Goal: Information Seeking & Learning: Check status

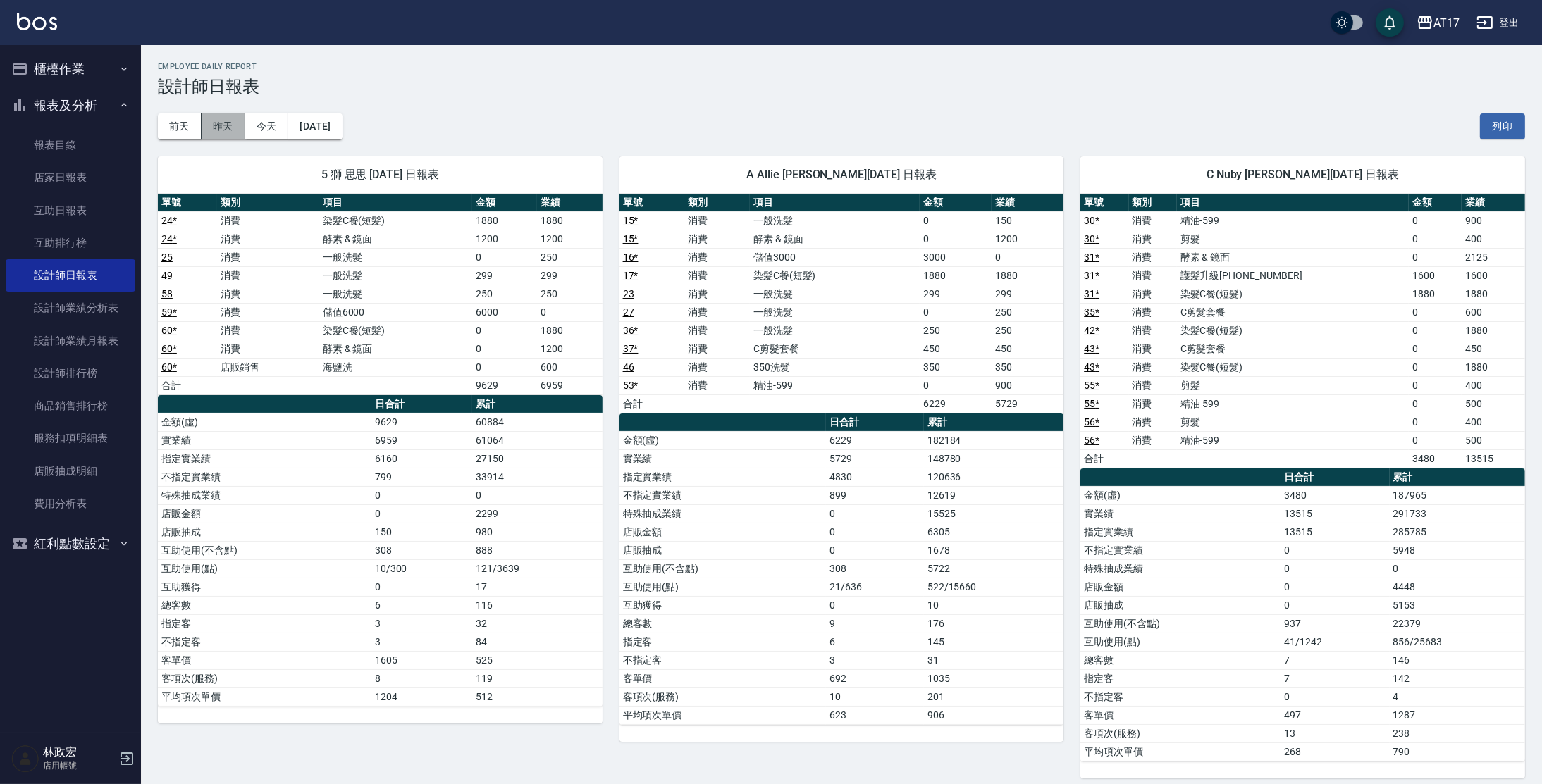
click at [235, 130] on button "昨天" at bounding box center [223, 126] width 44 height 26
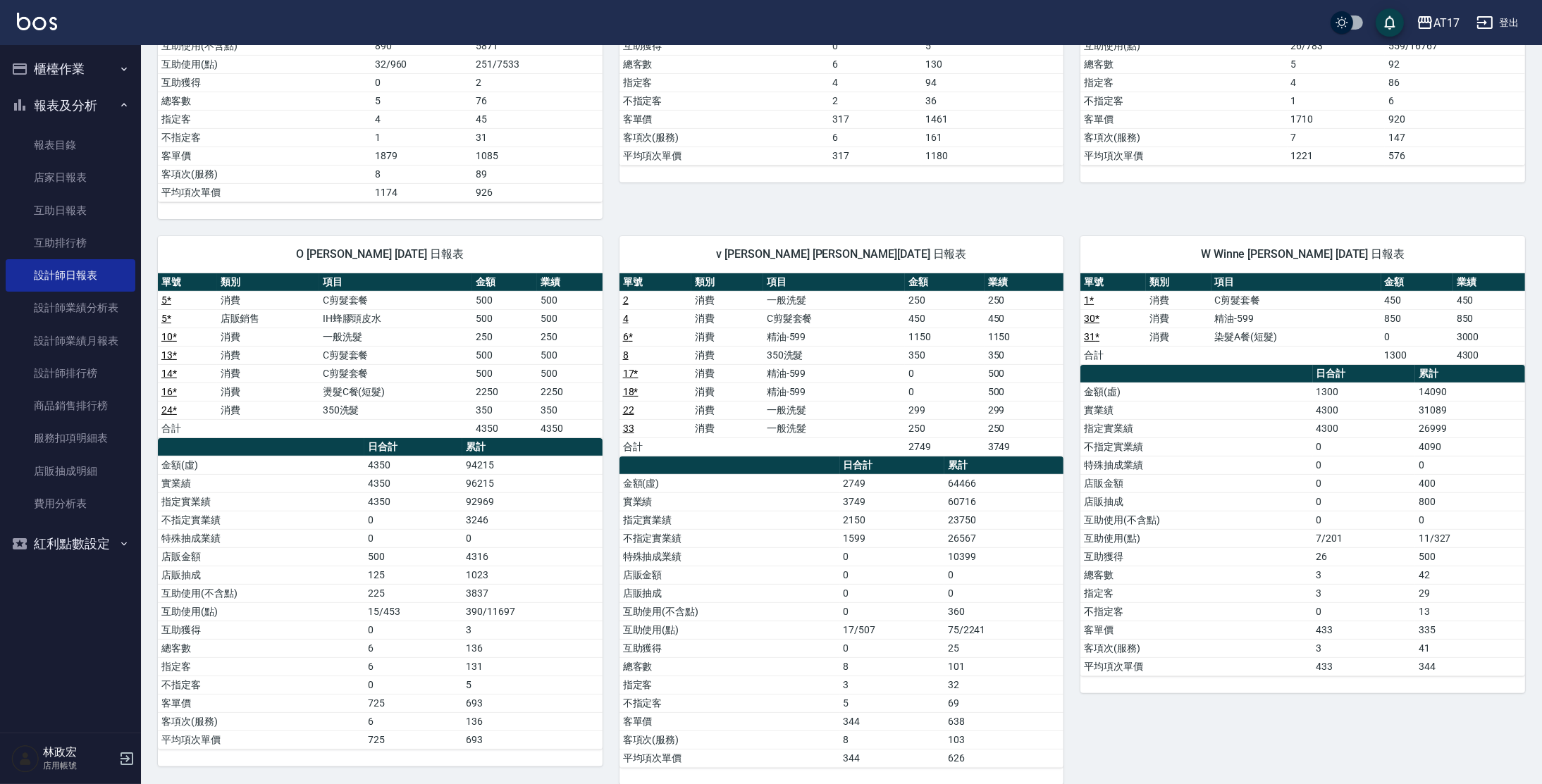
scroll to position [486, 0]
click at [70, 216] on link "互助日報表" at bounding box center [70, 210] width 129 height 32
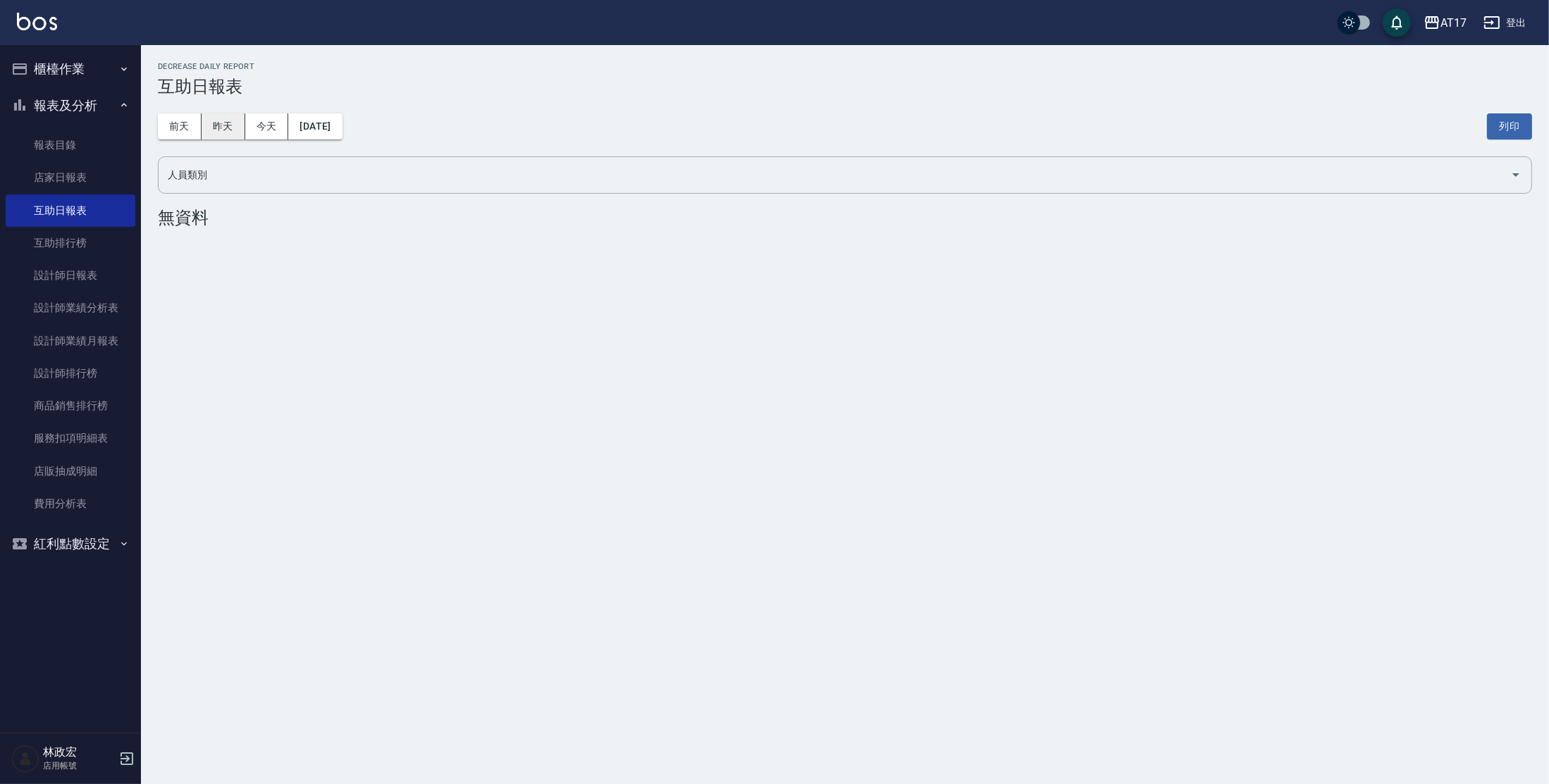
click at [227, 128] on button "昨天" at bounding box center [223, 126] width 44 height 26
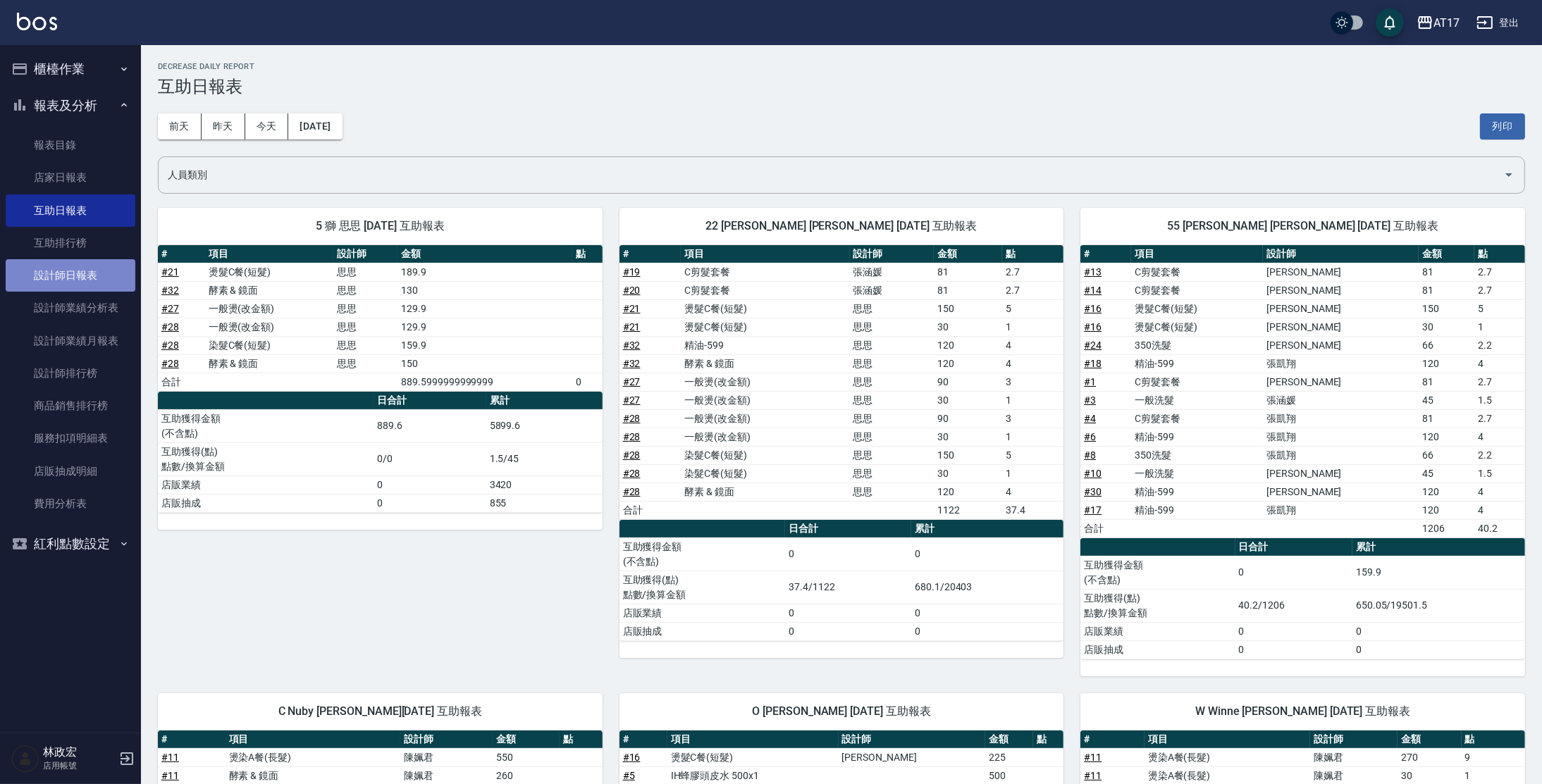
click at [96, 273] on link "設計師日報表" at bounding box center [70, 275] width 129 height 32
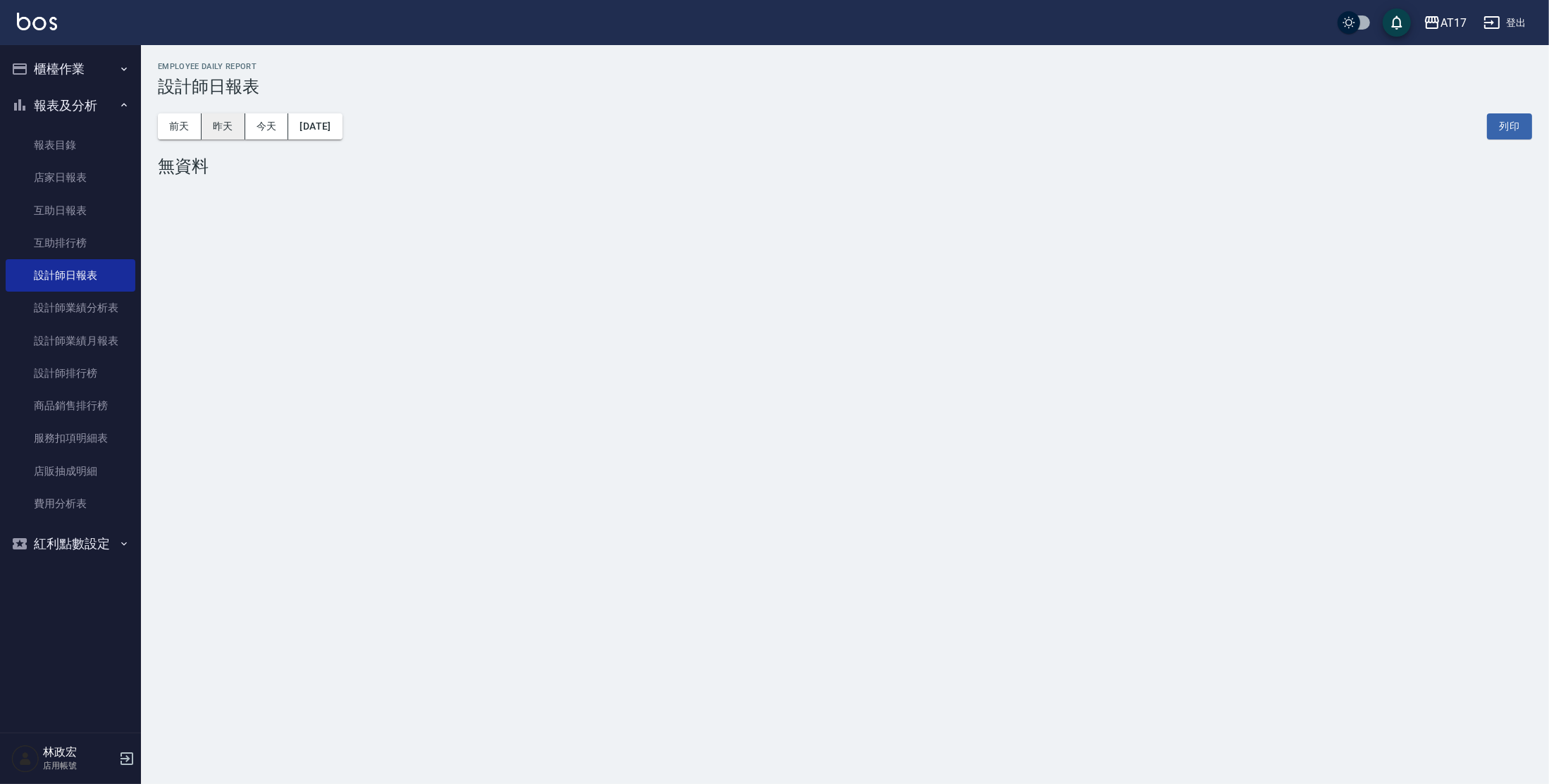
click at [223, 122] on button "昨天" at bounding box center [223, 126] width 44 height 26
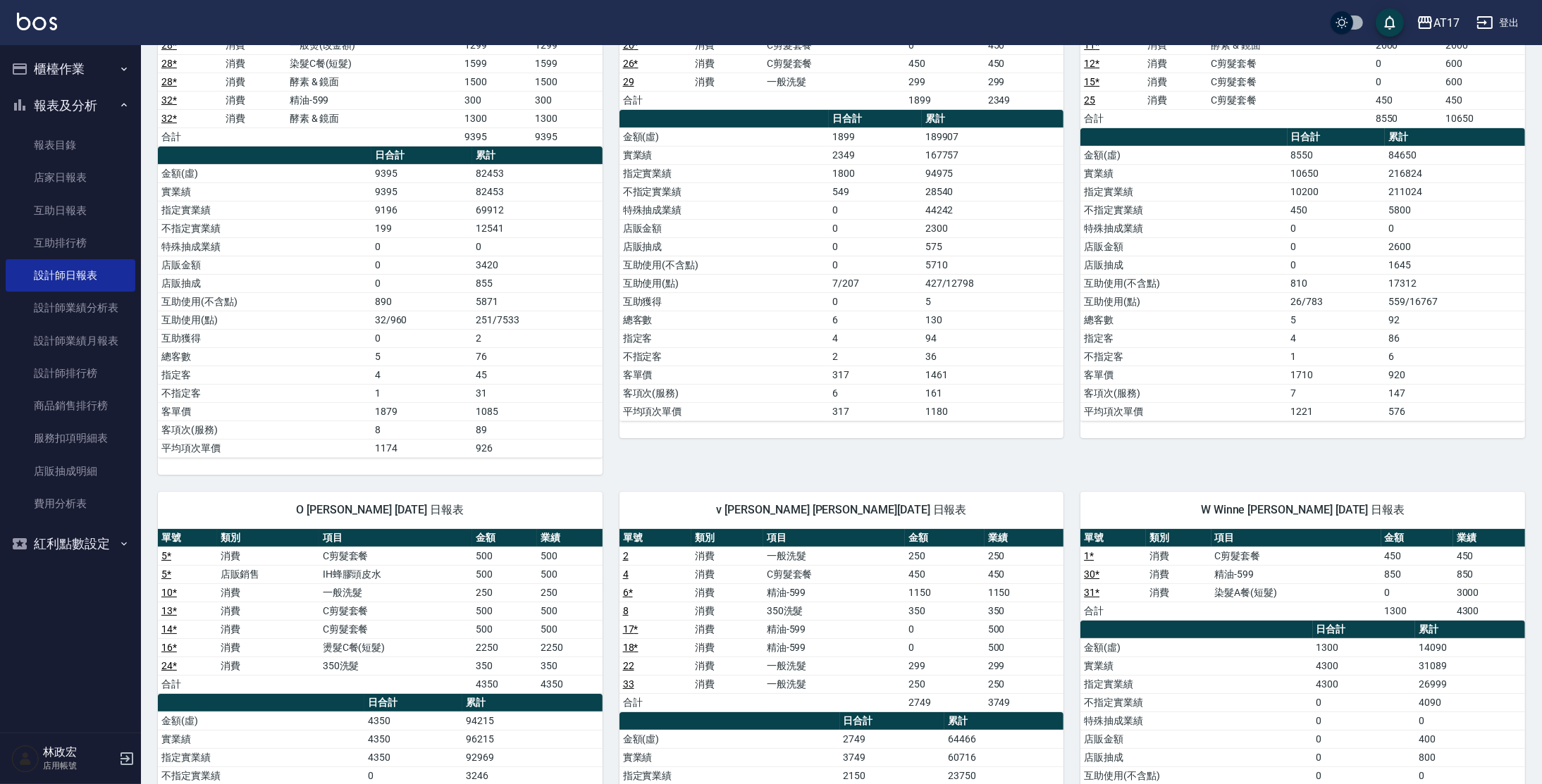
scroll to position [255, 0]
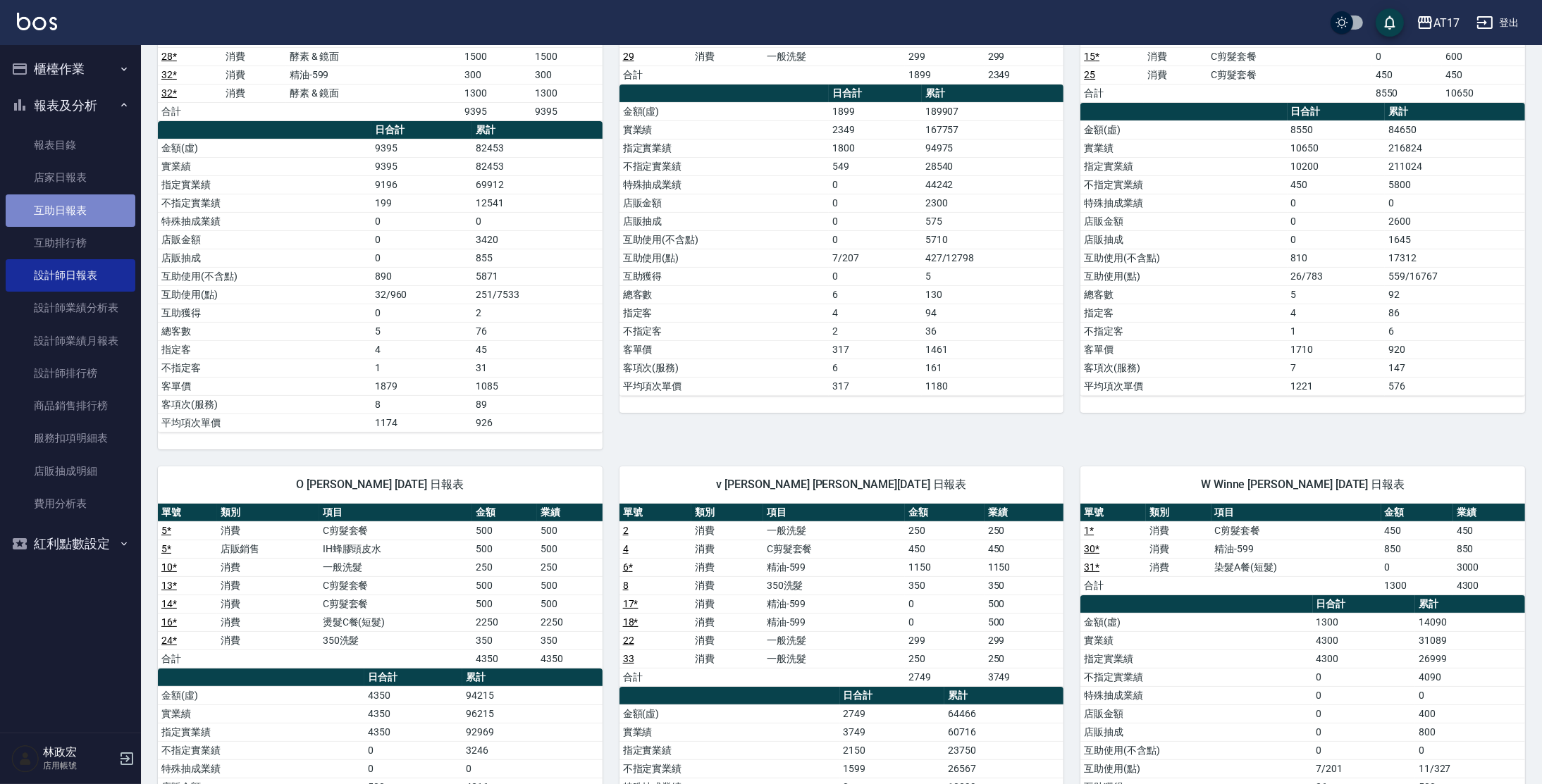
click at [49, 208] on link "互助日報表" at bounding box center [70, 210] width 129 height 32
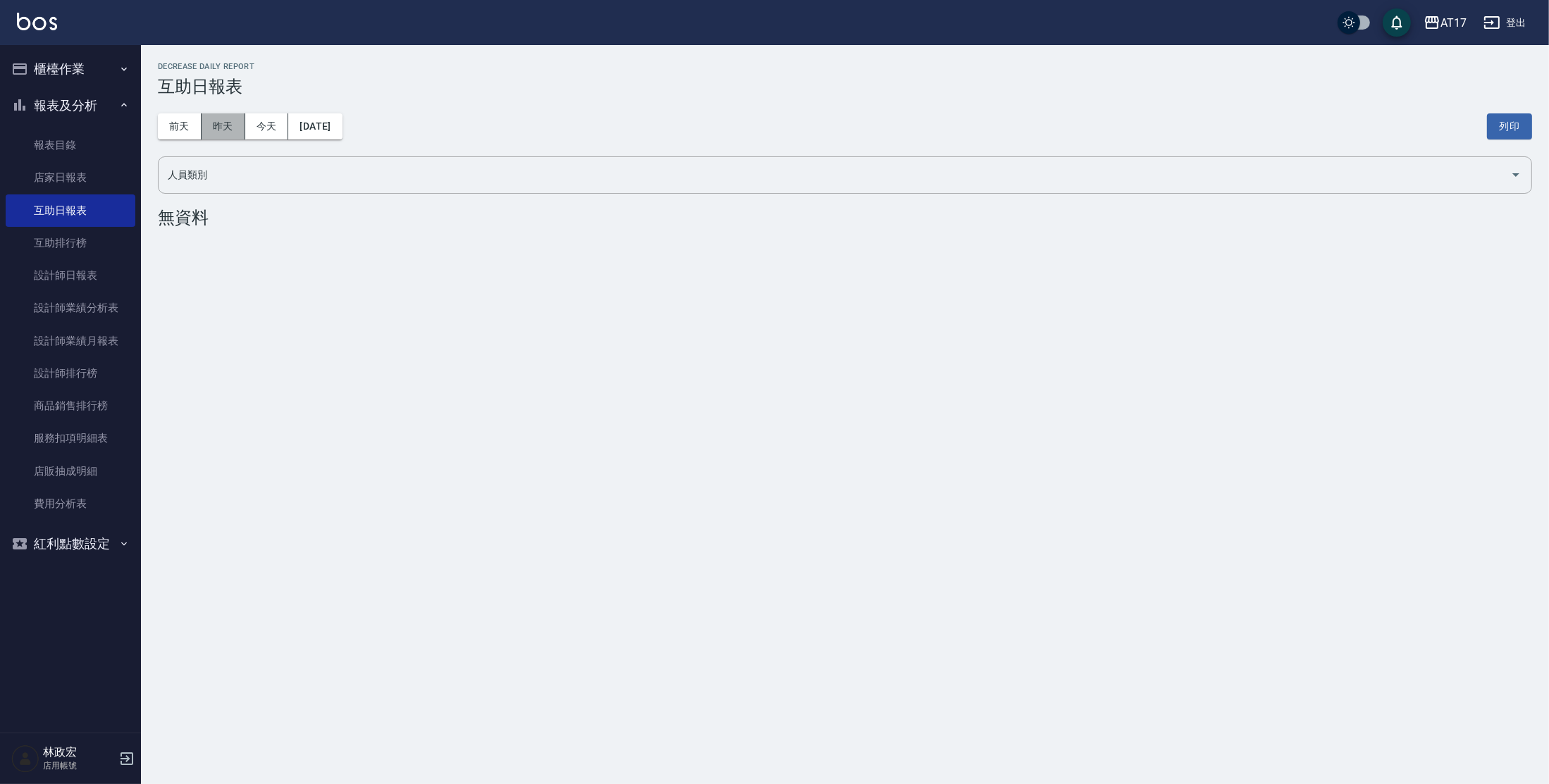
click at [211, 121] on button "昨天" at bounding box center [223, 126] width 44 height 26
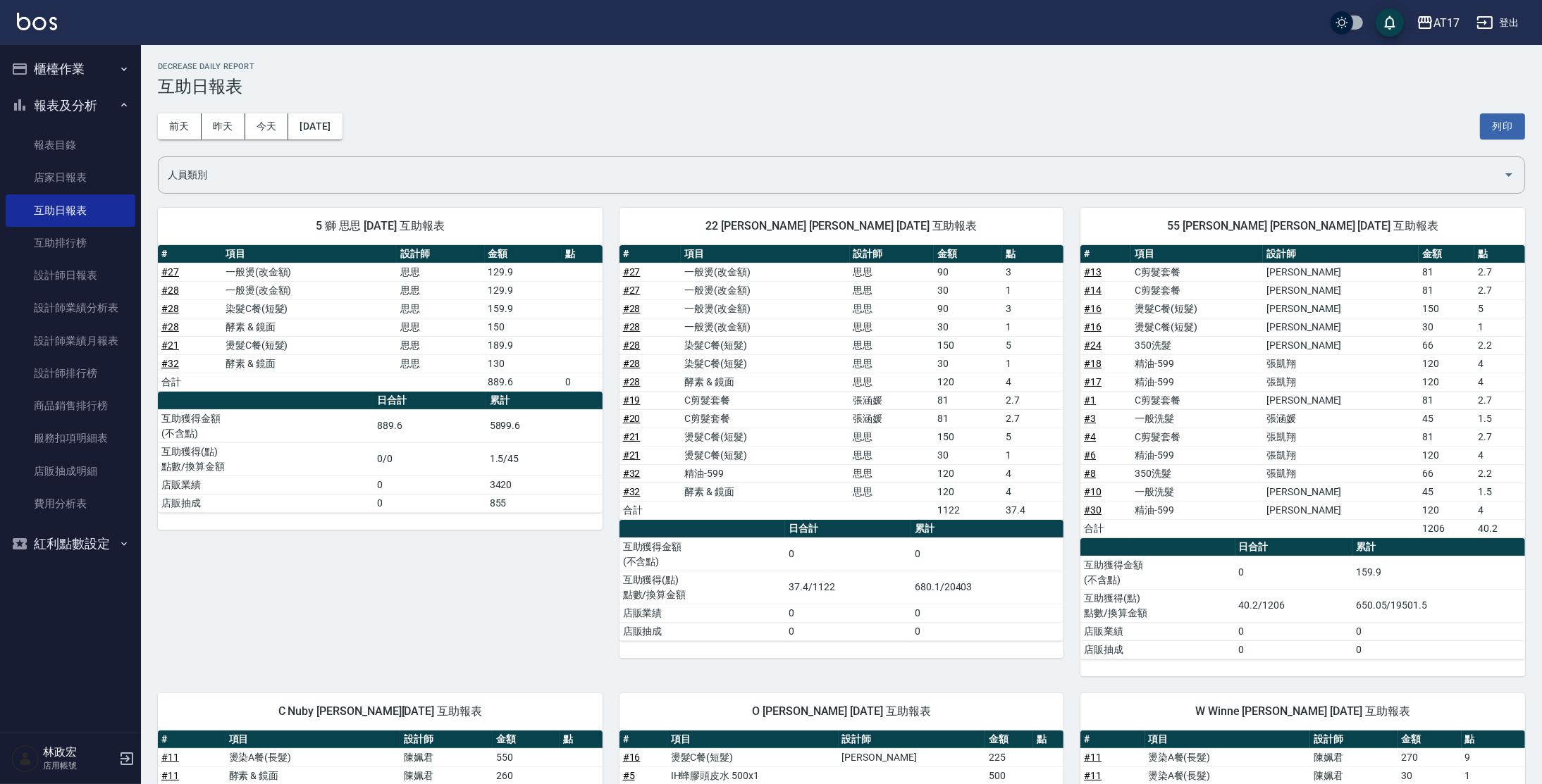
click at [103, 108] on button "報表及分析" at bounding box center [70, 106] width 129 height 37
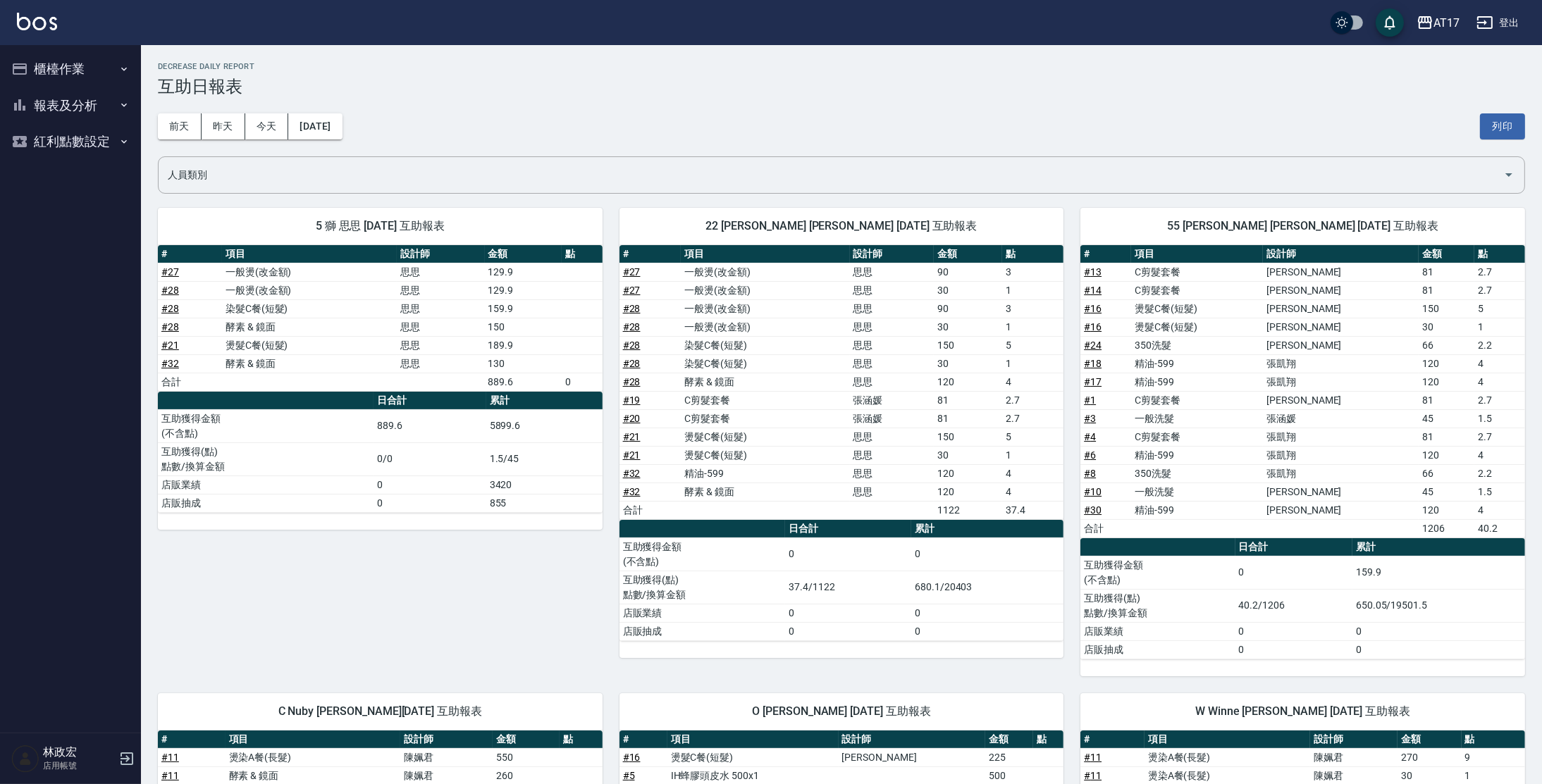
click at [106, 76] on button "櫃檯作業" at bounding box center [70, 69] width 129 height 37
click at [106, 110] on link "打帳單" at bounding box center [70, 109] width 129 height 32
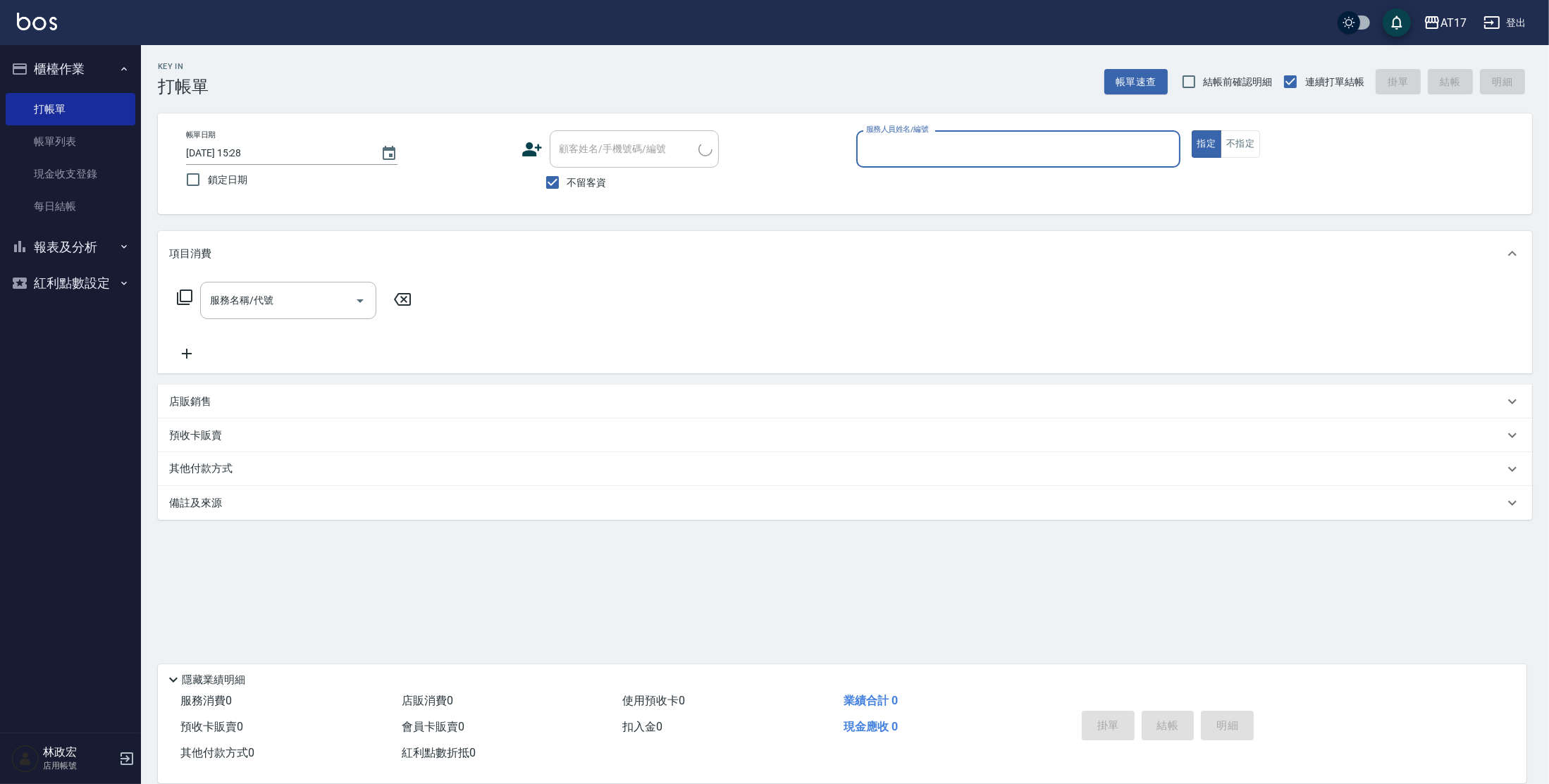
click at [119, 75] on button "櫃檯作業" at bounding box center [70, 69] width 129 height 37
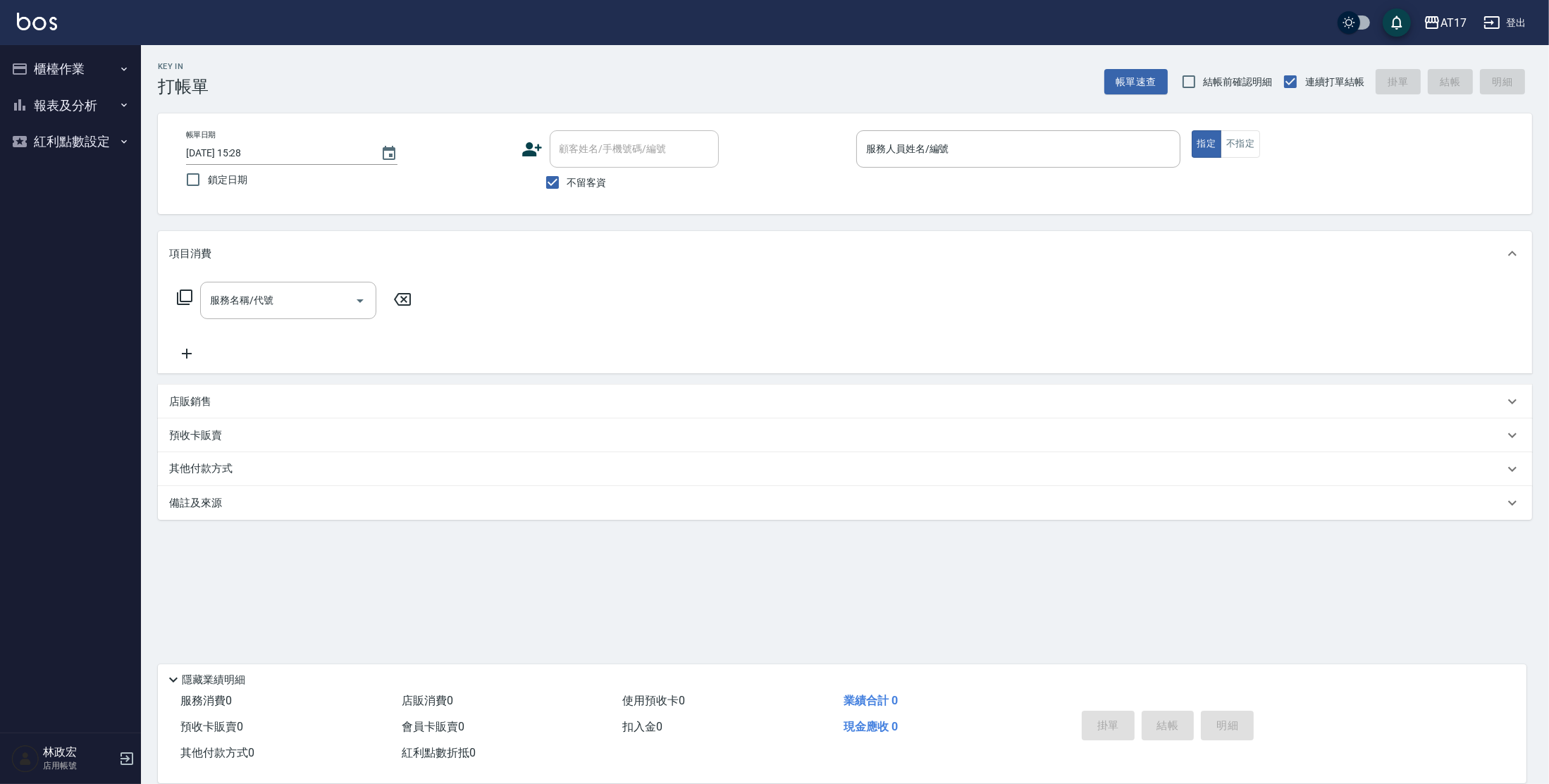
click at [111, 110] on button "報表及分析" at bounding box center [70, 106] width 129 height 37
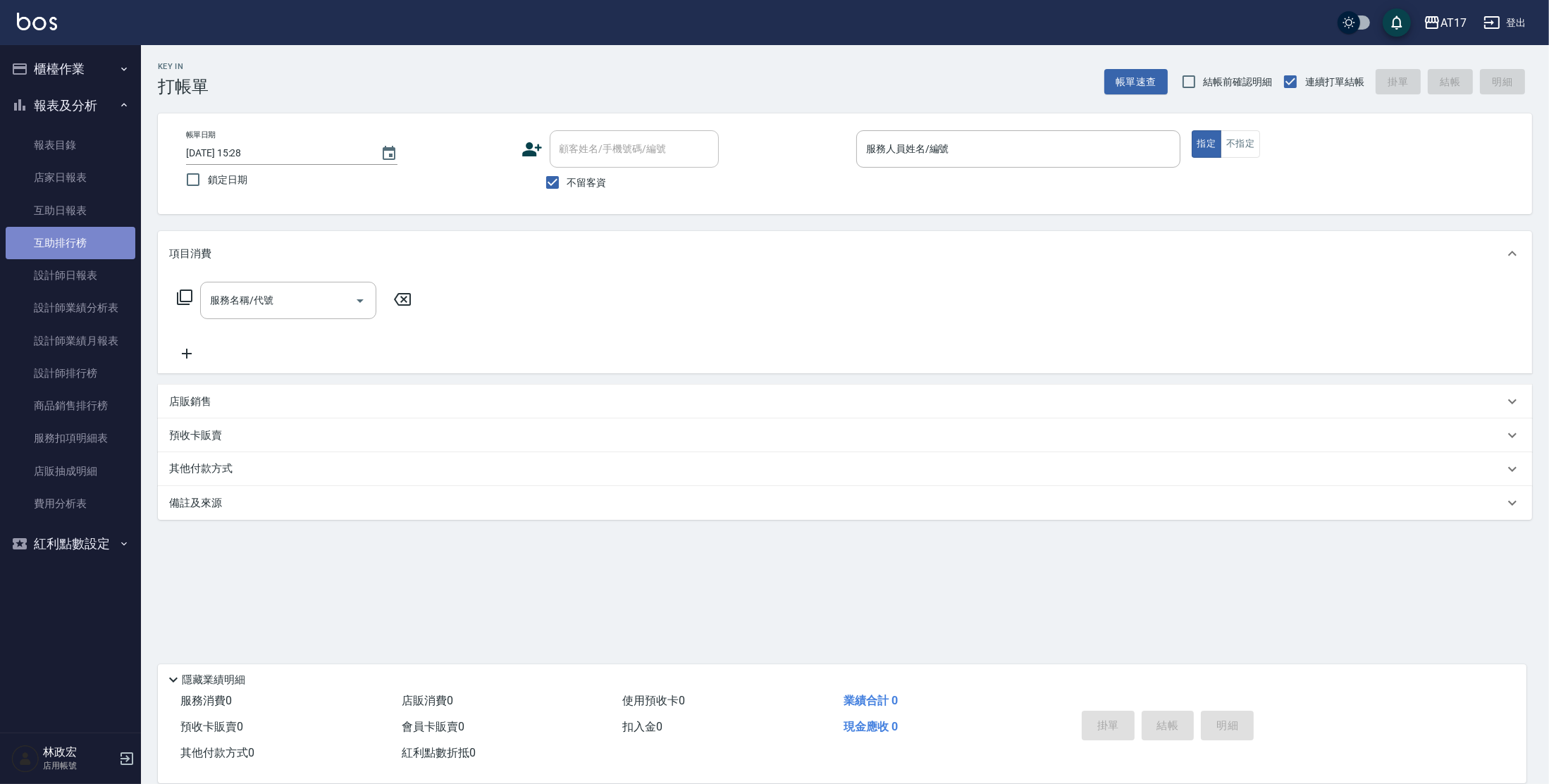
click at [101, 237] on link "互助排行榜" at bounding box center [70, 243] width 129 height 32
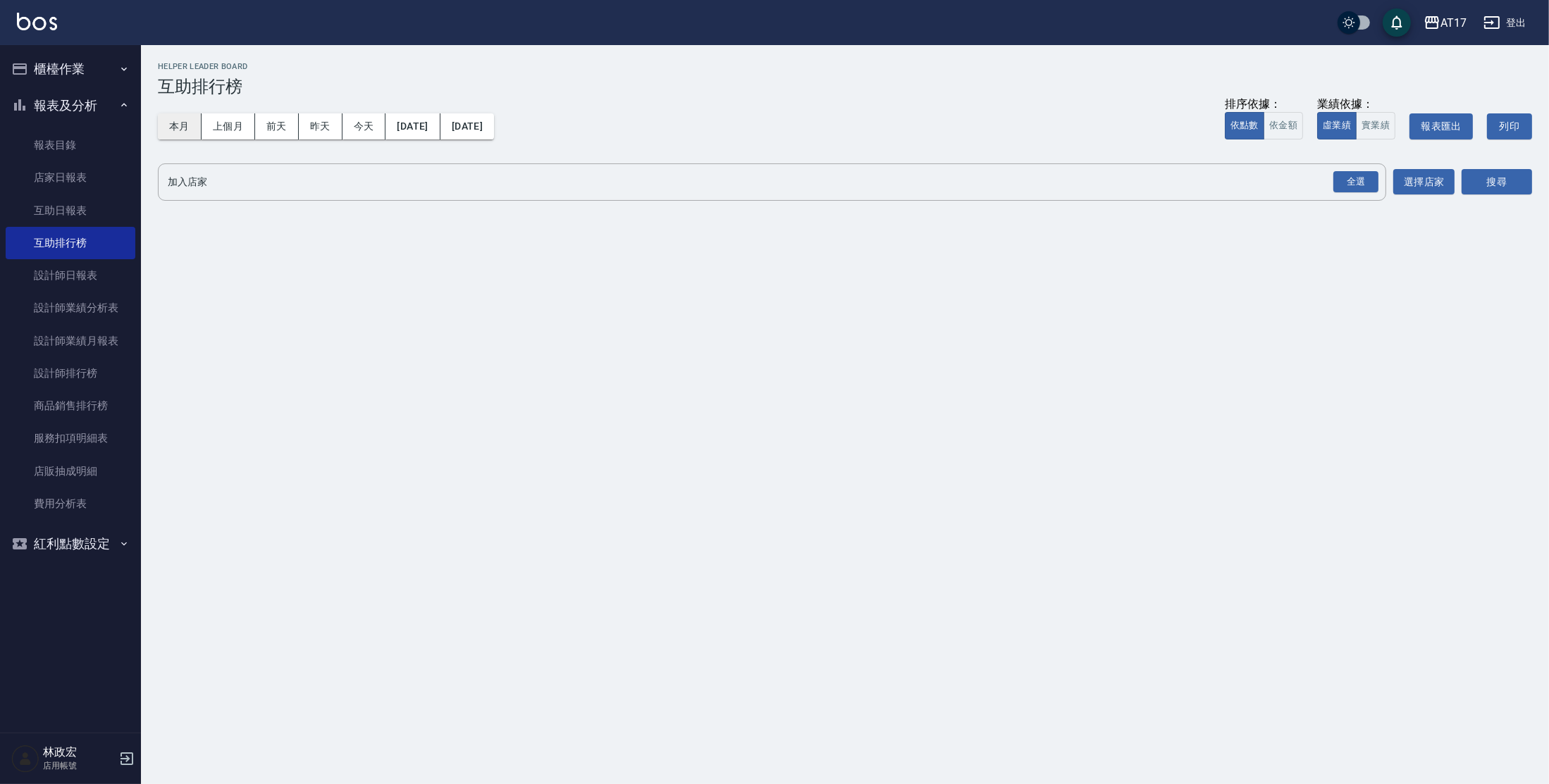
click at [188, 125] on button "本月" at bounding box center [179, 126] width 44 height 26
click at [1352, 173] on div "全選" at bounding box center [1355, 182] width 45 height 22
click at [1480, 171] on button "搜尋" at bounding box center [1497, 183] width 70 height 26
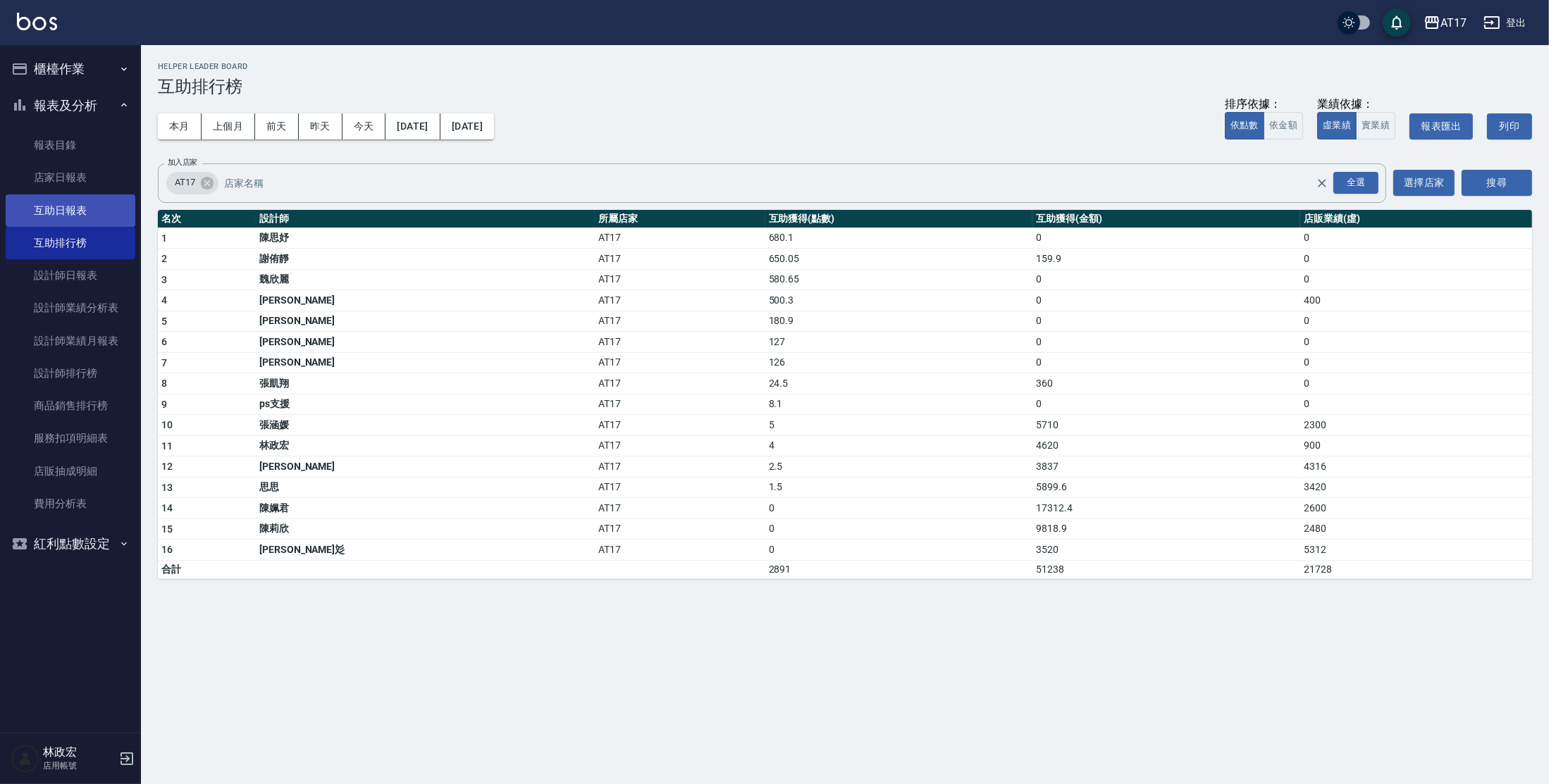
click at [95, 210] on link "互助日報表" at bounding box center [70, 210] width 129 height 32
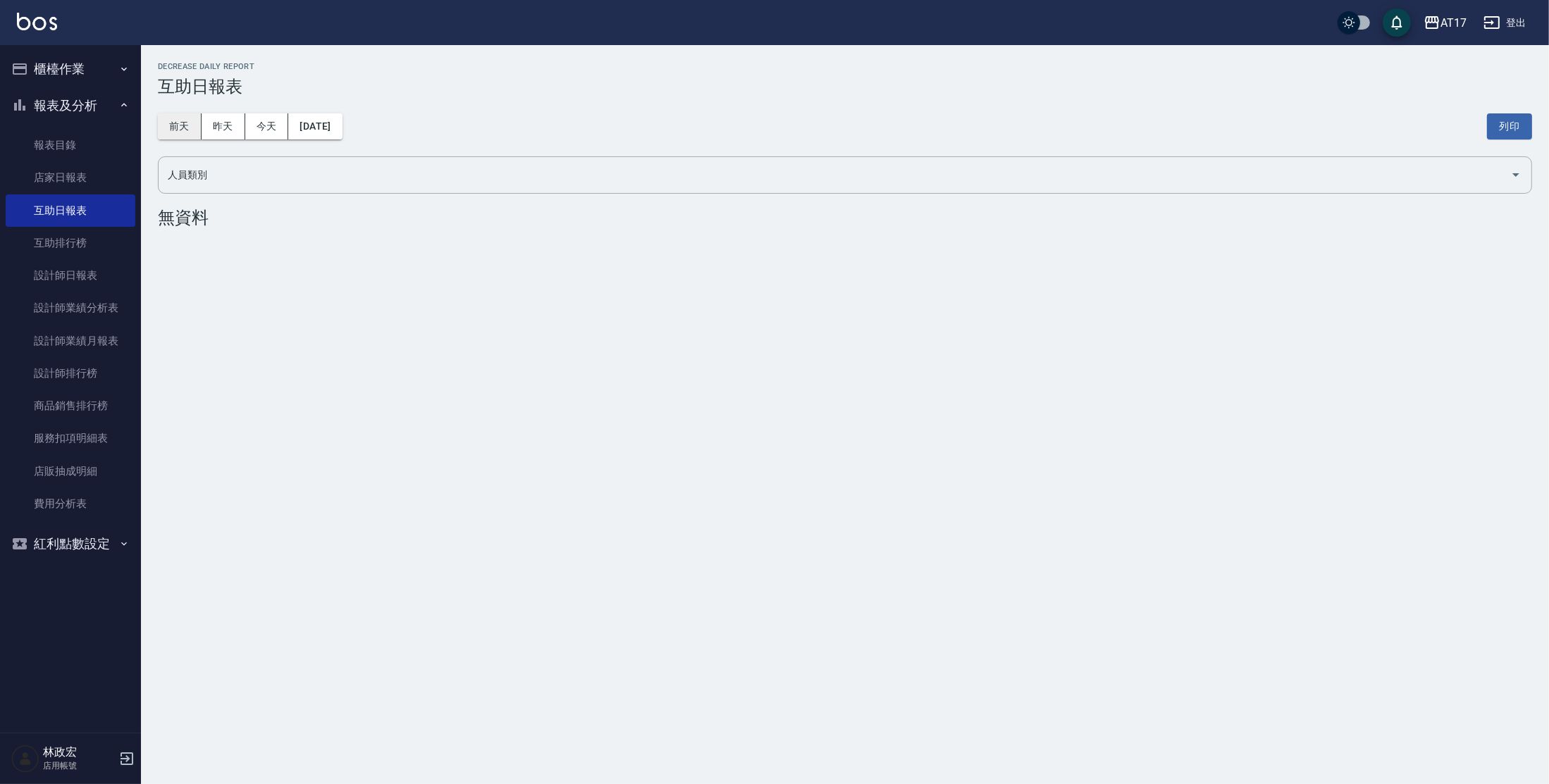
click at [175, 119] on button "前天" at bounding box center [179, 126] width 44 height 26
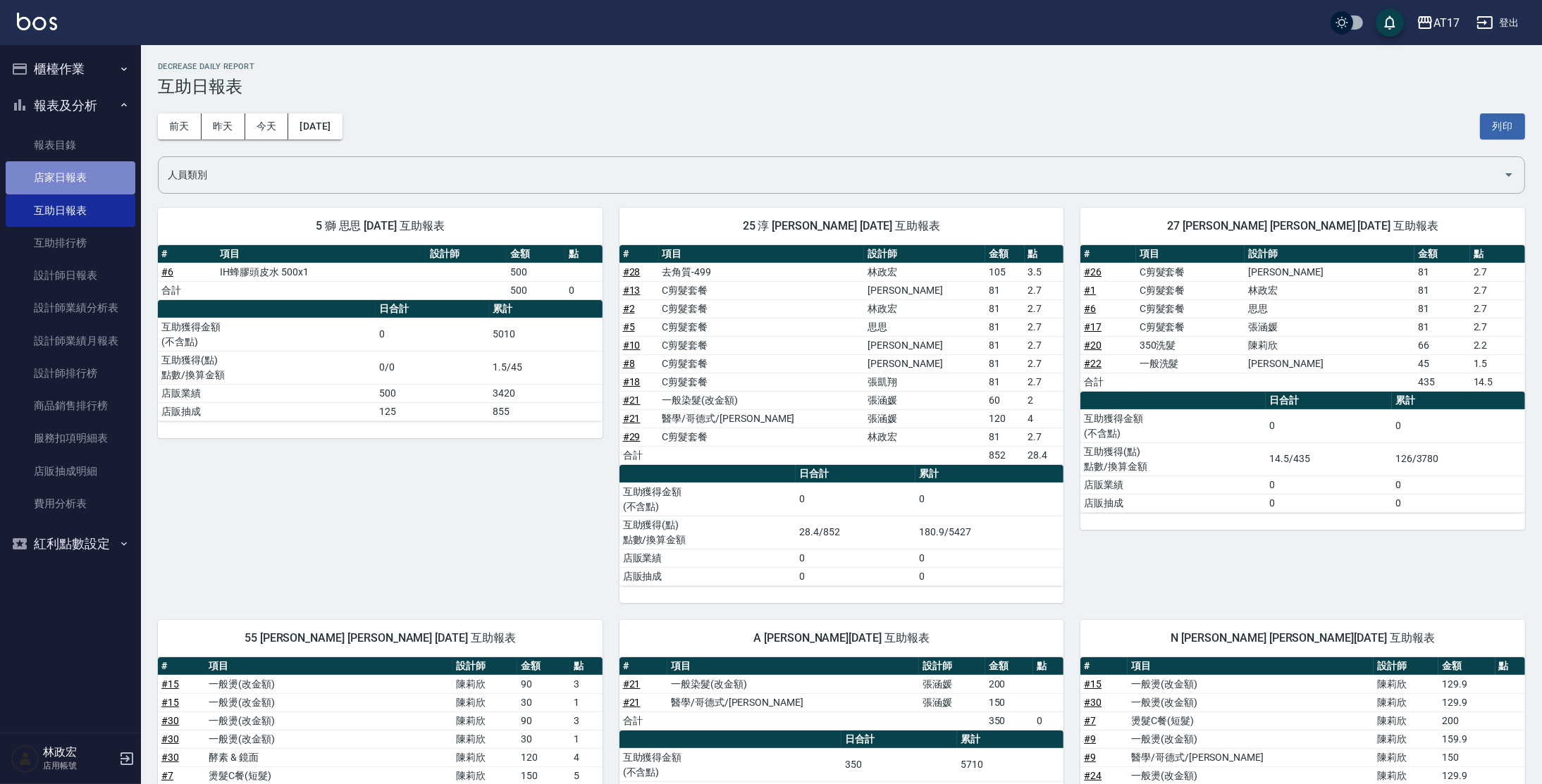
click at [63, 187] on link "店家日報表" at bounding box center [70, 177] width 129 height 32
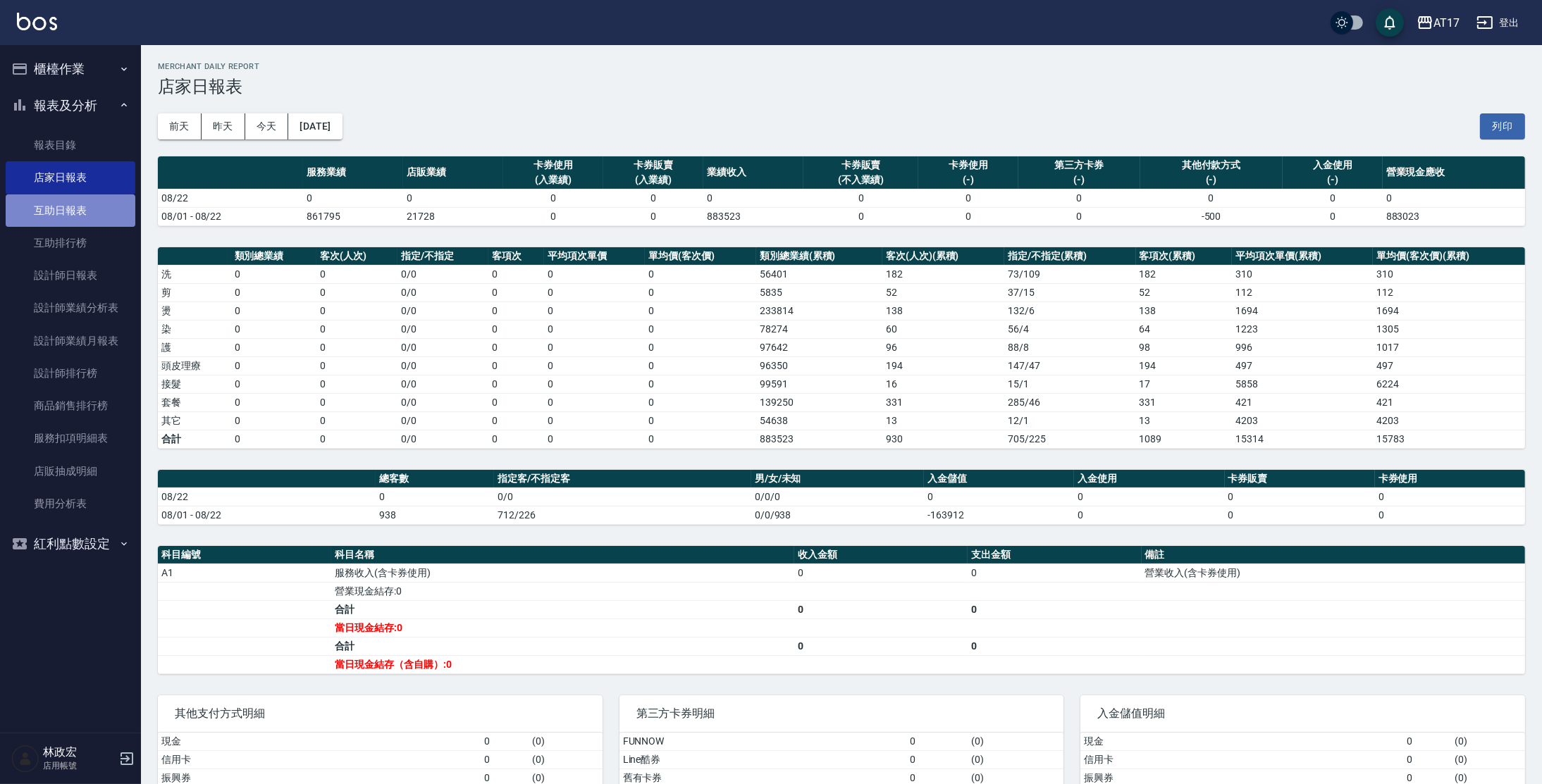
click at [74, 212] on link "互助日報表" at bounding box center [70, 210] width 129 height 32
